Goal: Find specific page/section: Find specific page/section

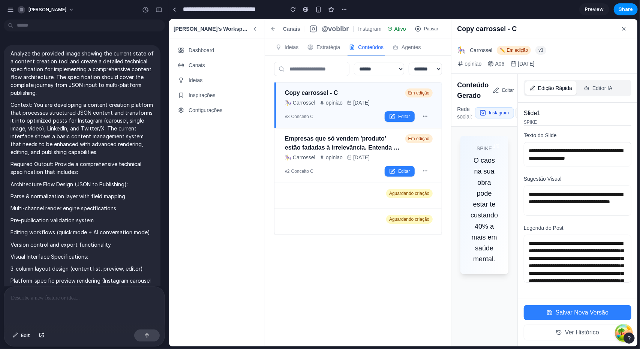
scroll to position [2412, 0]
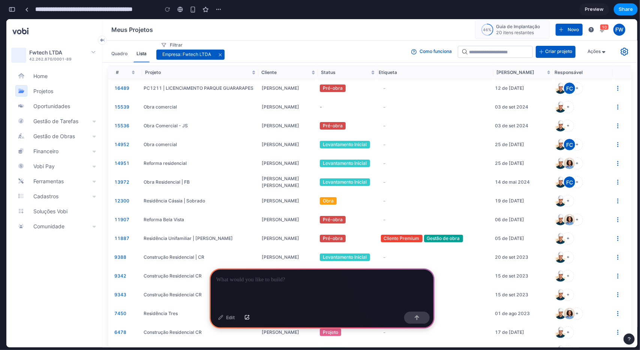
click at [316, 46] on div "Filtrar Empresa: Fwtech LTDA Como funciona Criar projeto Ações" at bounding box center [393, 51] width 475 height 22
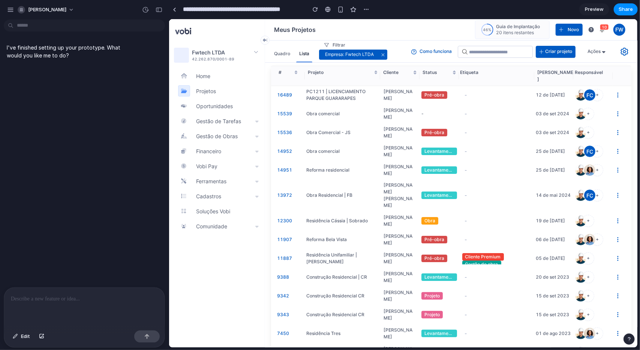
click at [162, 15] on div at bounding box center [153, 10] width 26 height 12
click at [159, 9] on div "button" at bounding box center [159, 9] width 7 height 5
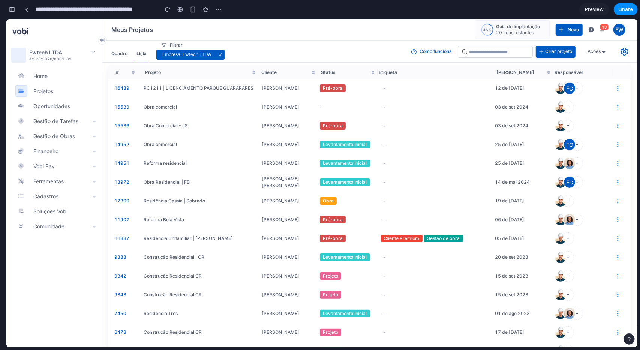
click at [9, 12] on div "button" at bounding box center [12, 9] width 7 height 5
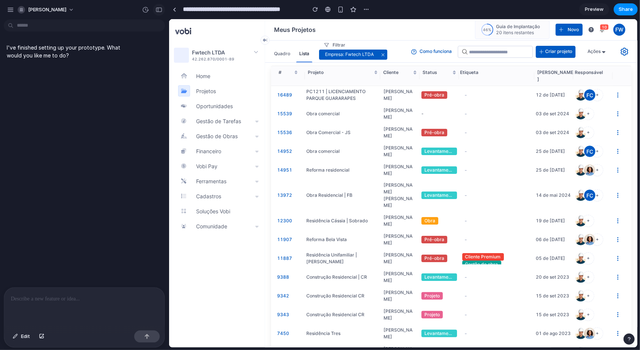
click at [161, 9] on div "button" at bounding box center [159, 9] width 7 height 5
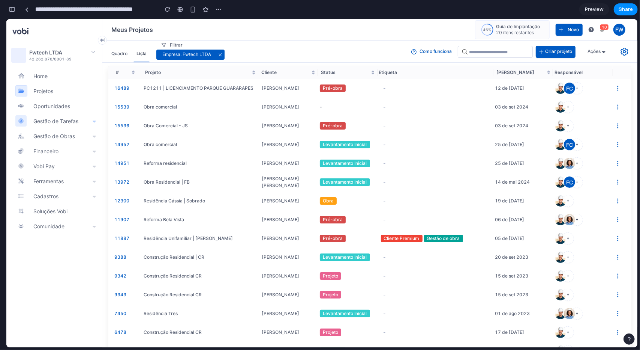
click at [53, 121] on span "Gestão de Tarefas" at bounding box center [55, 121] width 45 height 12
click at [87, 121] on div "Gestão de Tarefas" at bounding box center [58, 121] width 87 height 12
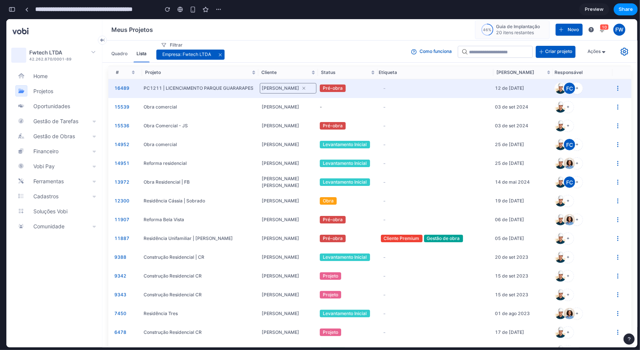
click at [275, 90] on div "[PERSON_NAME]" at bounding box center [288, 88] width 57 height 11
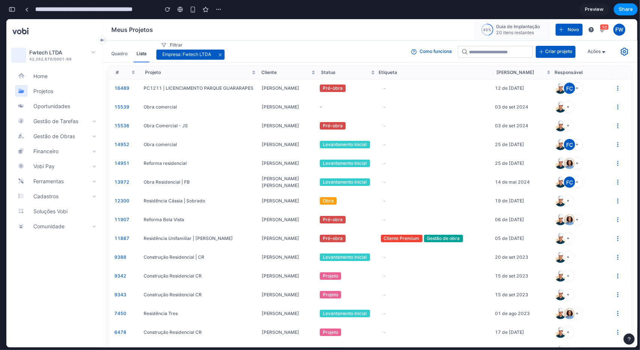
click at [14, 7] on div "button" at bounding box center [12, 9] width 7 height 5
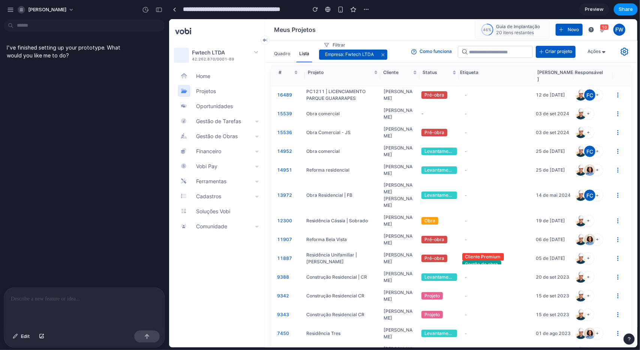
click at [75, 302] on div at bounding box center [84, 307] width 161 height 40
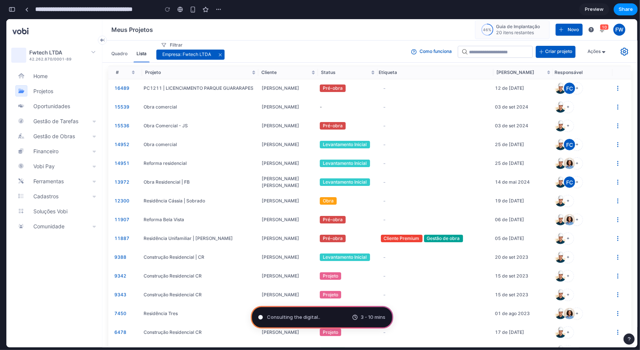
type input "**********"
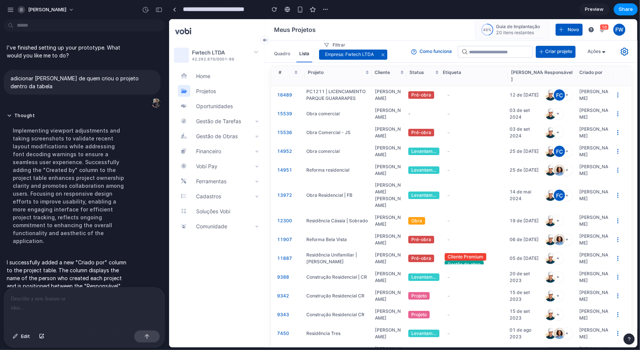
scroll to position [37, 0]
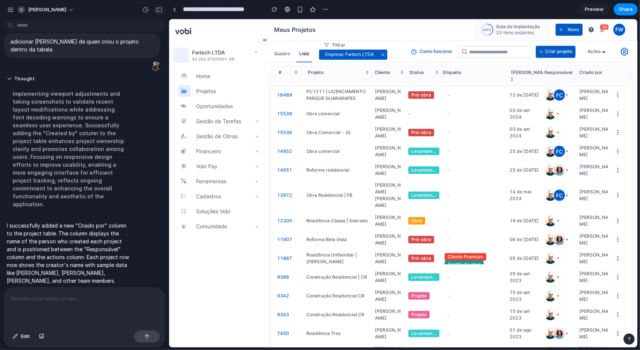
click at [160, 9] on div "button" at bounding box center [159, 9] width 7 height 5
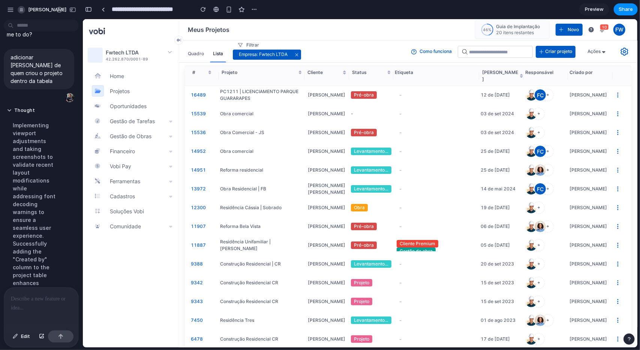
click at [38, 309] on div at bounding box center [41, 307] width 74 height 40
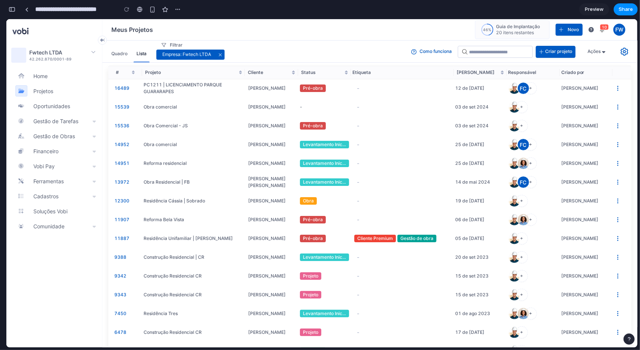
click at [17, 5] on div "**********" at bounding box center [94, 9] width 177 height 17
click at [15, 6] on button "button" at bounding box center [12, 9] width 12 height 12
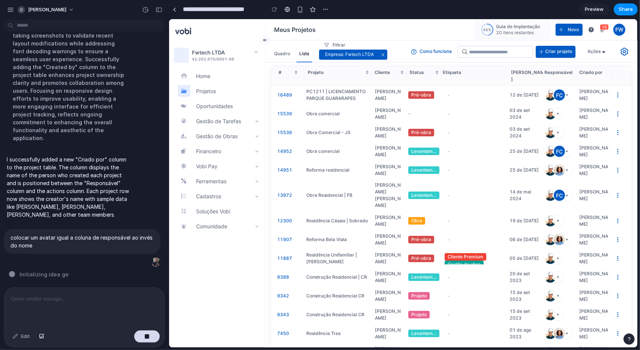
scroll to position [98, 0]
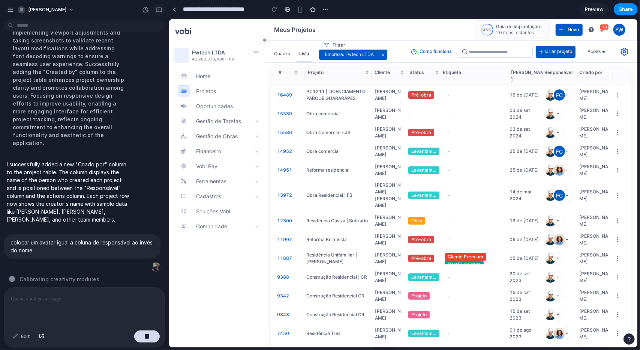
click at [158, 11] on div "button" at bounding box center [159, 9] width 7 height 5
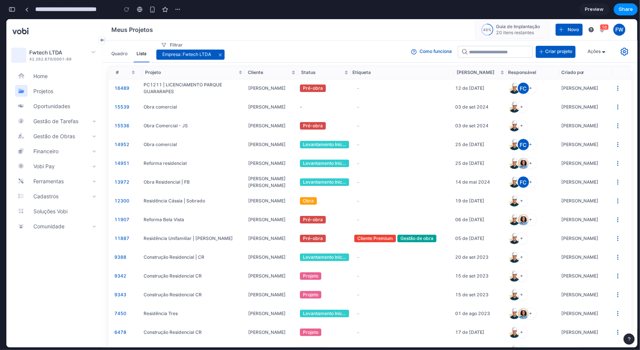
scroll to position [468, 0]
